Goal: Information Seeking & Learning: Learn about a topic

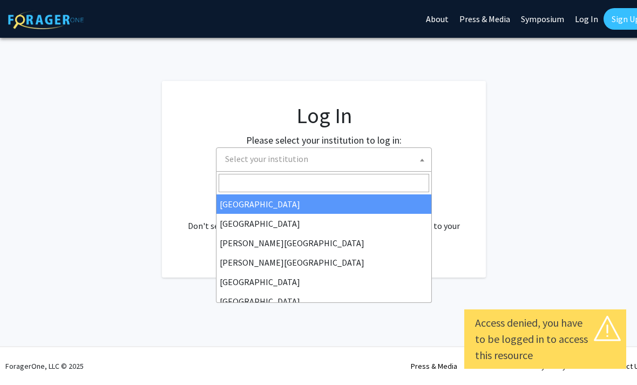
select select
click at [236, 182] on input "Search" at bounding box center [324, 183] width 210 height 18
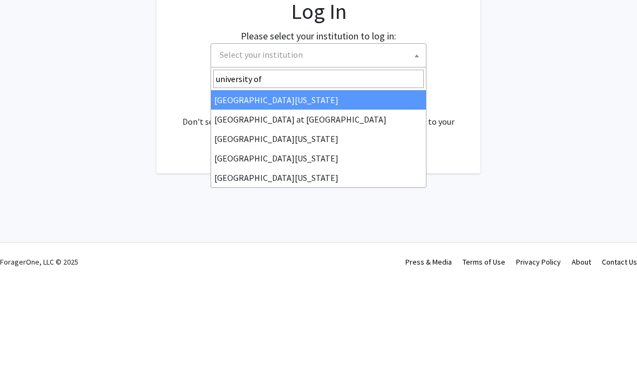
type input "university of k"
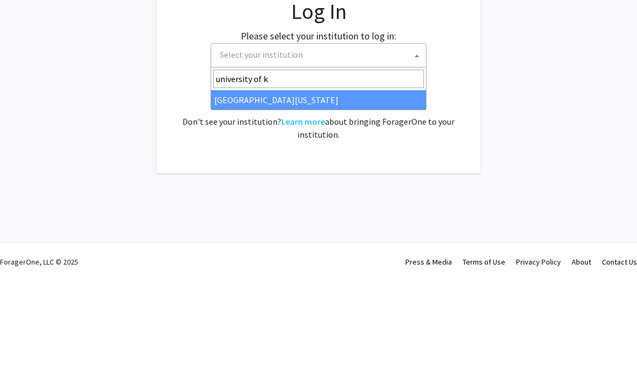
select select "13"
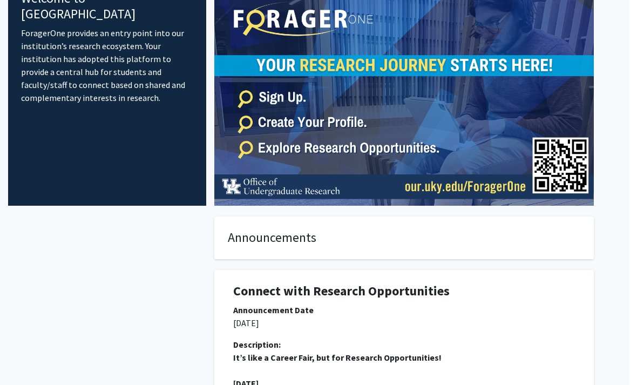
scroll to position [0, 11]
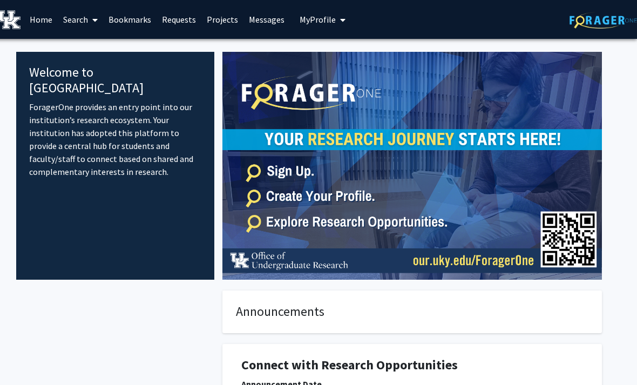
click at [220, 26] on link "Projects" at bounding box center [222, 20] width 42 height 38
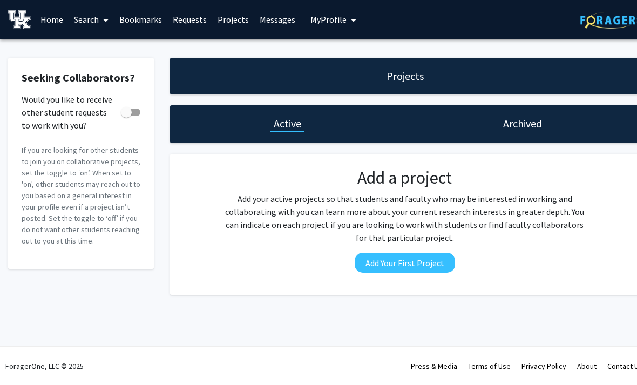
click at [48, 16] on link "Home" at bounding box center [51, 20] width 33 height 38
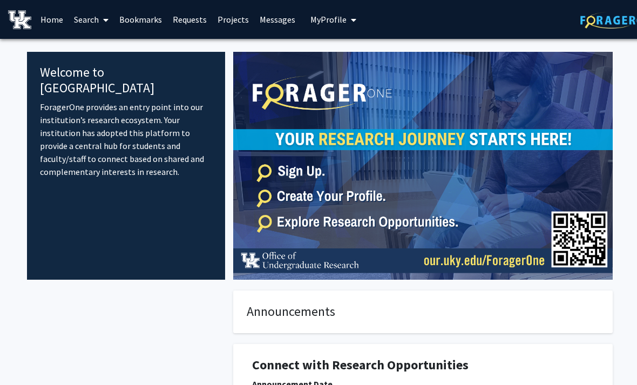
click at [96, 26] on link "Search" at bounding box center [91, 20] width 45 height 38
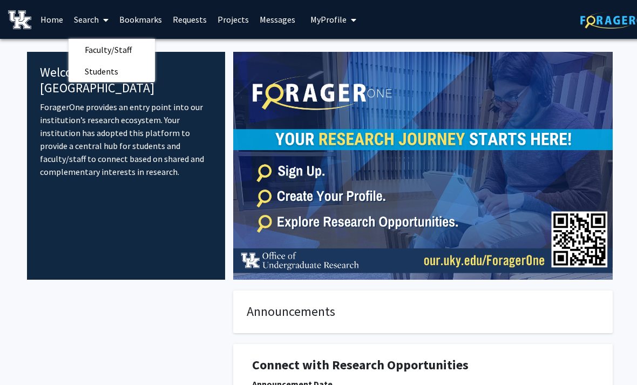
click at [93, 49] on span "Faculty/Staff" at bounding box center [108, 50] width 79 height 22
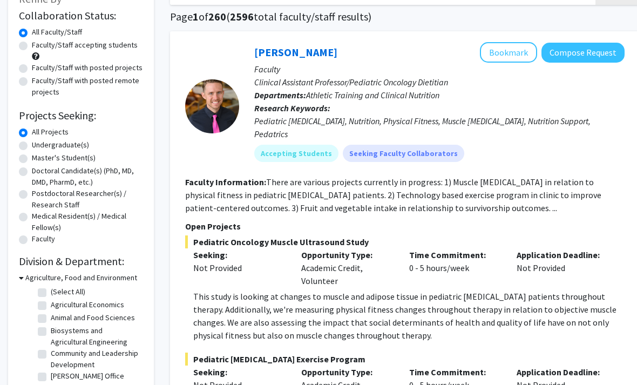
scroll to position [78, 0]
click at [32, 147] on label "Undergraduate(s)" at bounding box center [60, 144] width 57 height 11
click at [32, 146] on input "Undergraduate(s)" at bounding box center [35, 142] width 7 height 7
radio input "true"
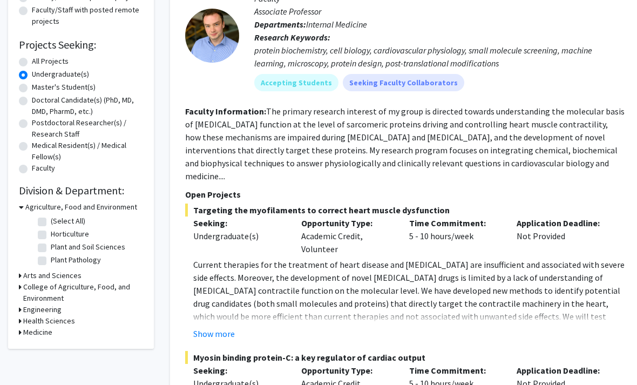
scroll to position [148, 0]
click at [21, 308] on icon at bounding box center [20, 309] width 3 height 11
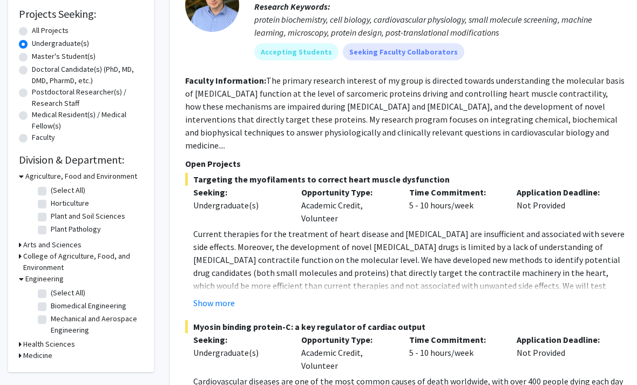
scroll to position [185, 0]
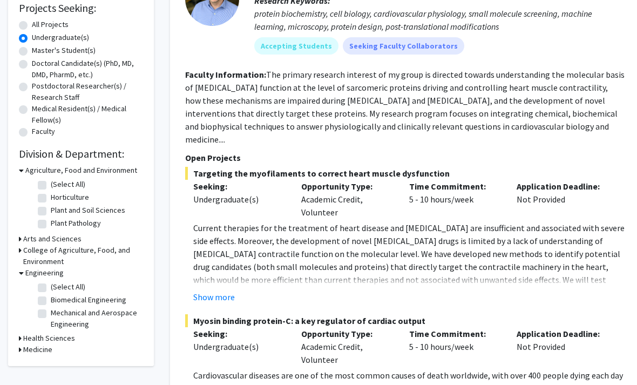
click at [19, 240] on icon at bounding box center [20, 238] width 3 height 11
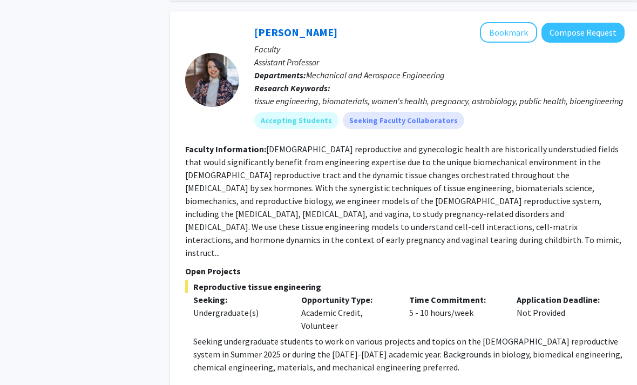
scroll to position [2490, 0]
